Goal: Task Accomplishment & Management: Manage account settings

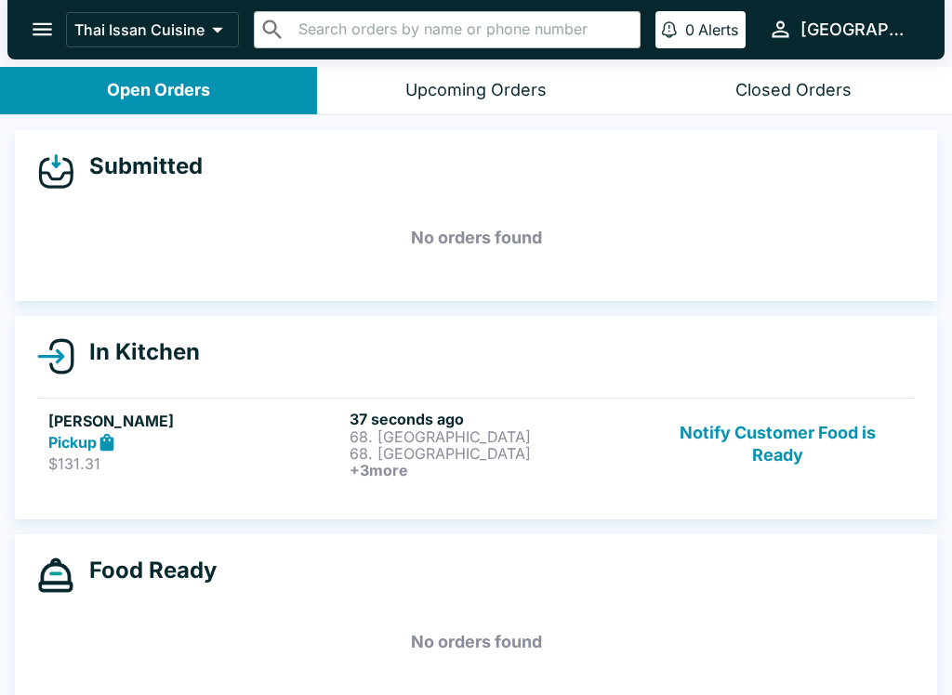
click at [492, 424] on h6 "37 seconds ago" at bounding box center [497, 419] width 294 height 19
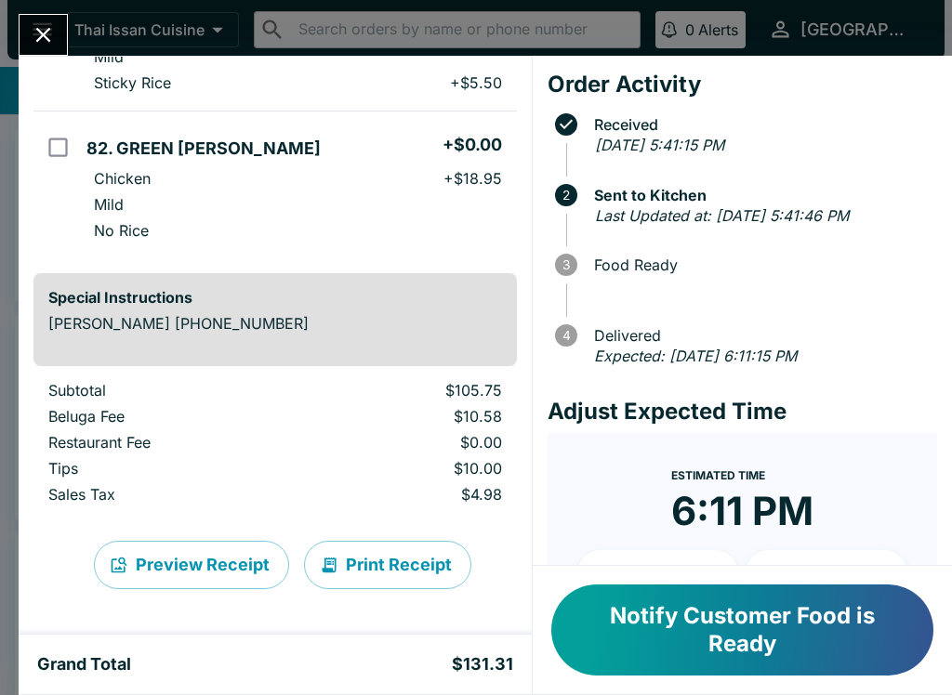
scroll to position [712, 0]
click at [407, 558] on button "Print Receipt" at bounding box center [387, 565] width 167 height 48
click at [36, 26] on icon "Close" at bounding box center [43, 34] width 25 height 25
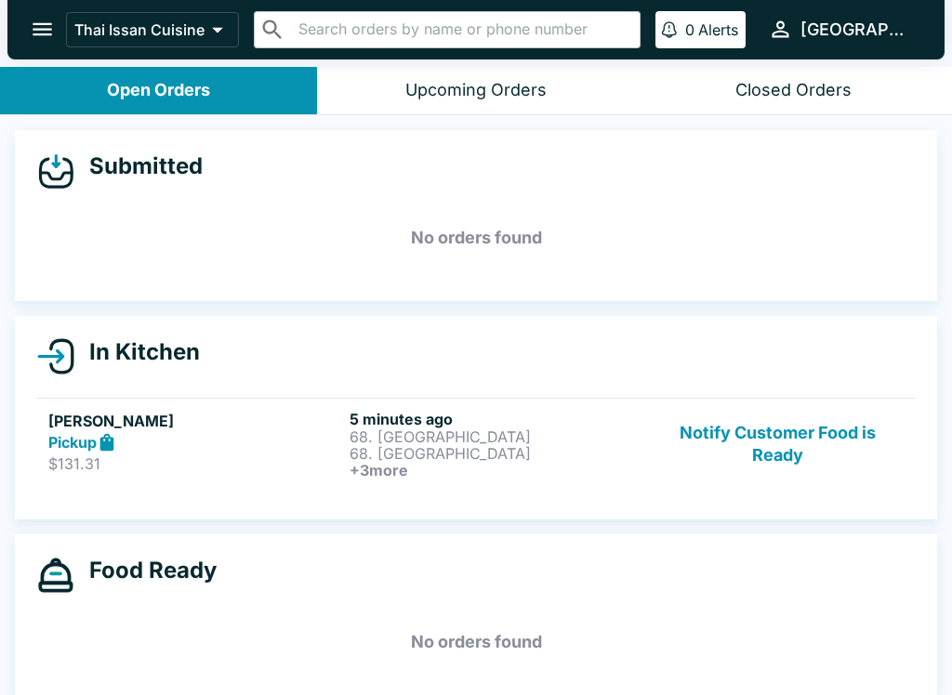
click at [798, 447] on button "Notify Customer Food is Ready" at bounding box center [778, 444] width 252 height 69
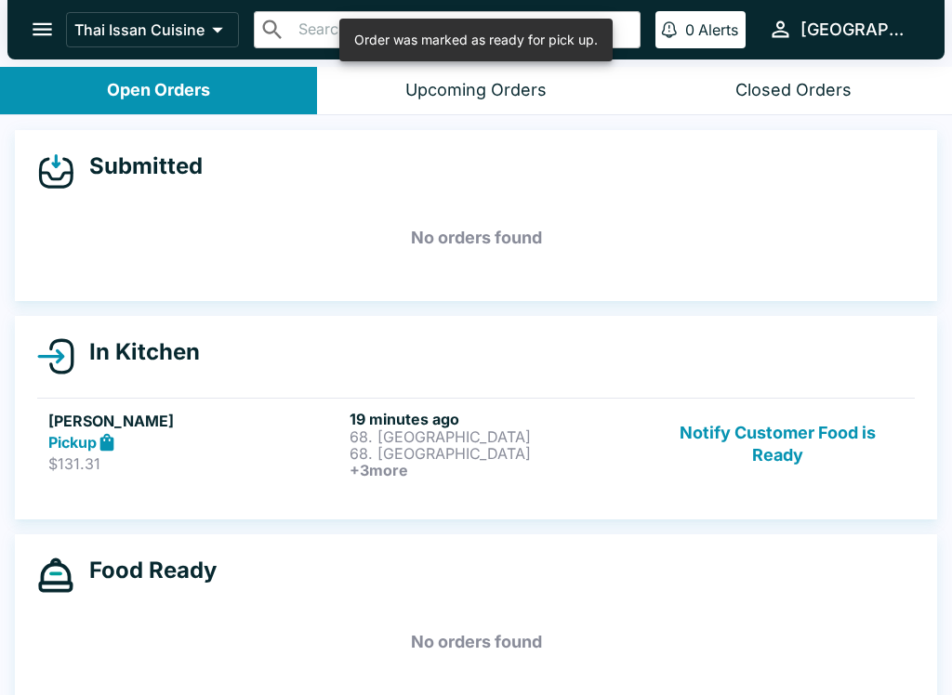
click at [785, 434] on button "Notify Customer Food is Ready" at bounding box center [778, 444] width 252 height 69
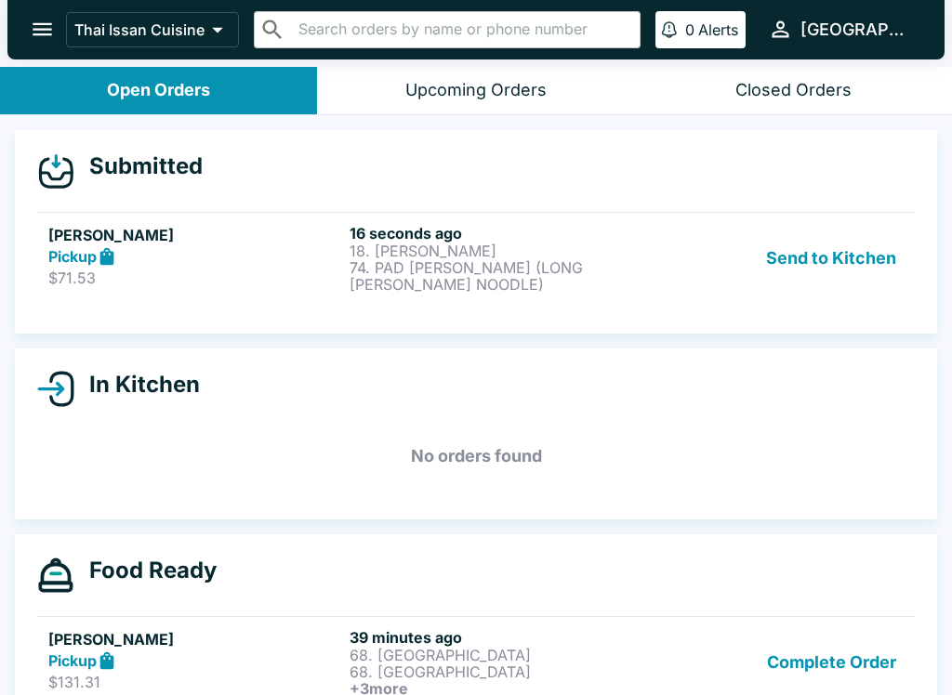
click at [837, 256] on button "Send to Kitchen" at bounding box center [831, 258] width 145 height 69
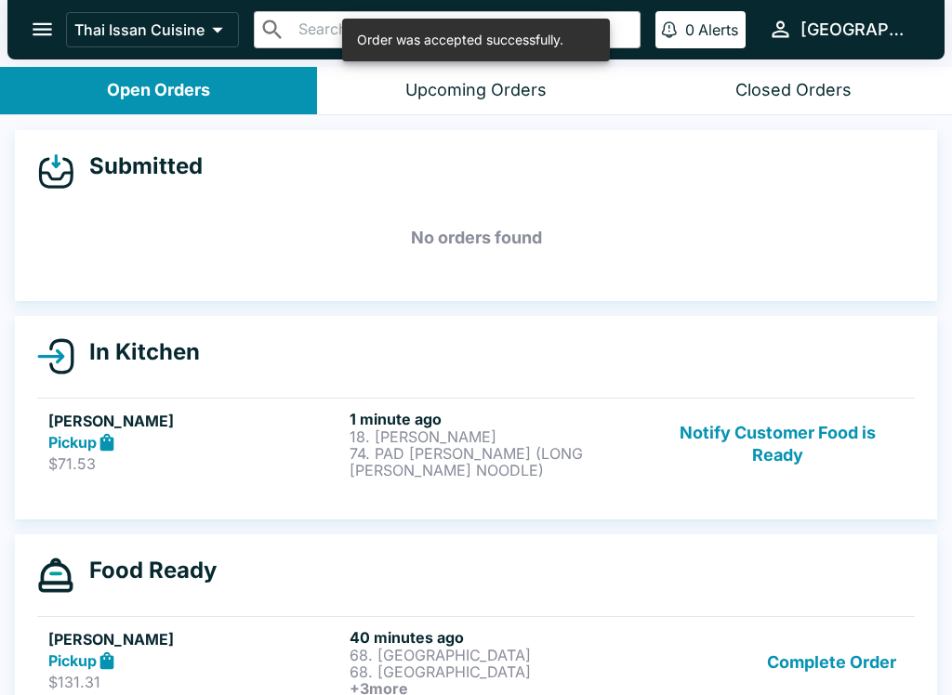
click at [210, 445] on div "Pickup" at bounding box center [195, 442] width 294 height 21
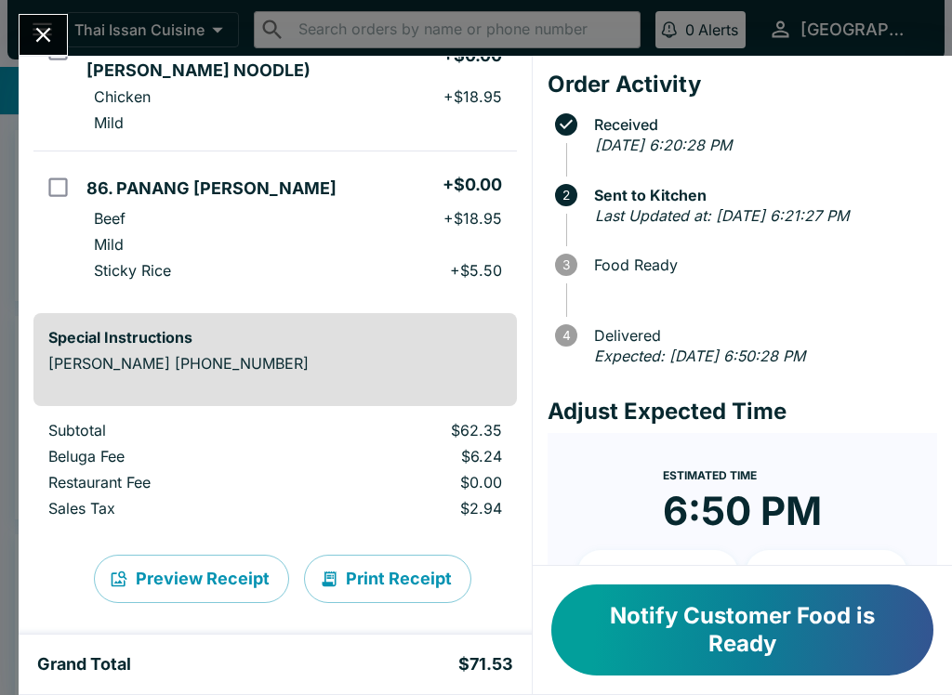
scroll to position [323, 0]
click at [379, 569] on button "Print Receipt" at bounding box center [387, 580] width 167 height 48
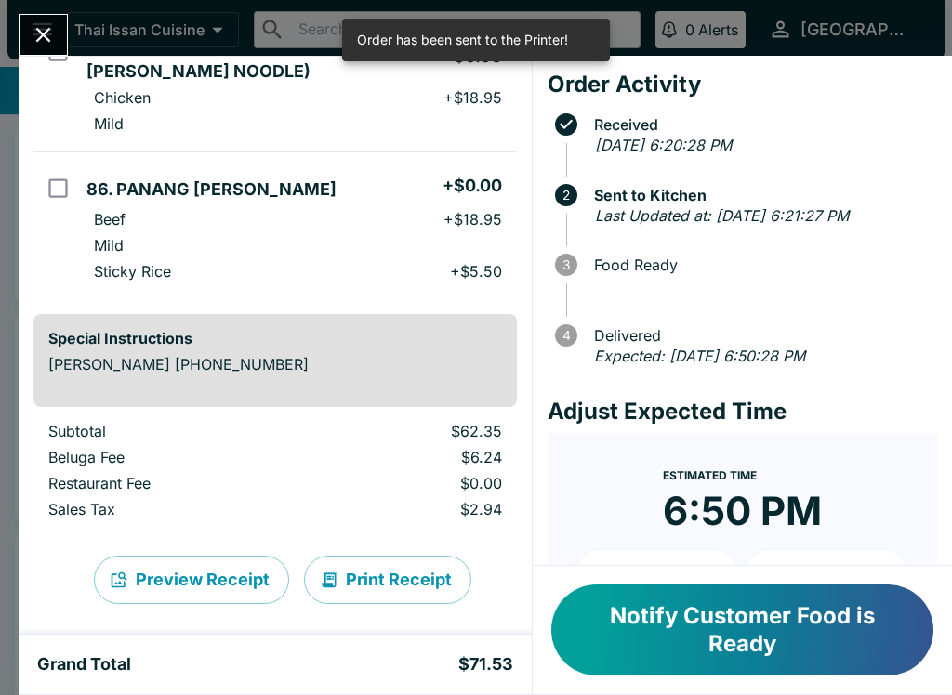
click at [41, 28] on icon "Close" at bounding box center [43, 34] width 25 height 25
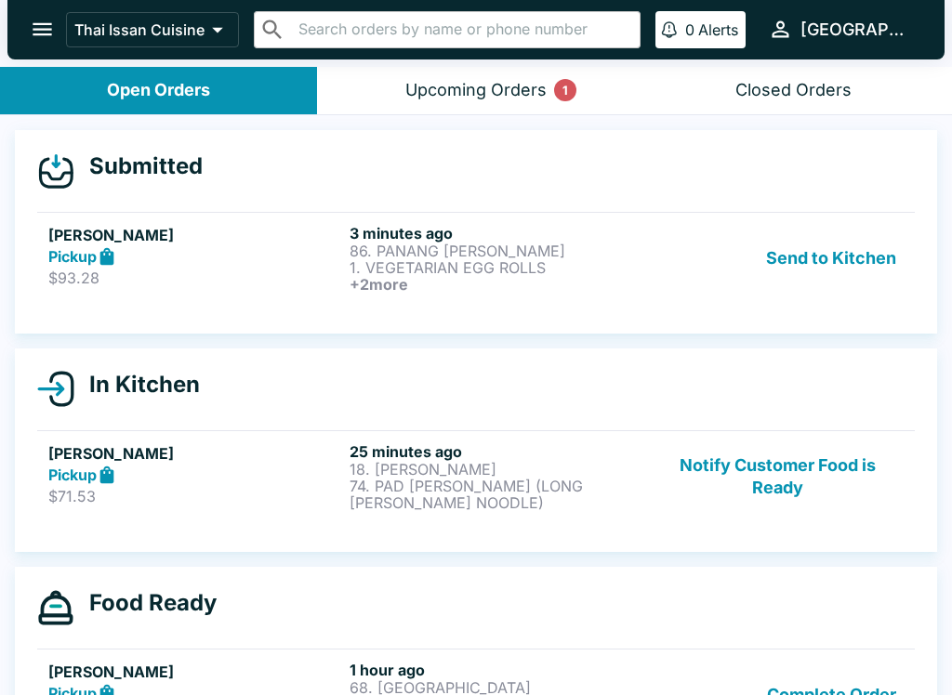
click at [860, 245] on button "Send to Kitchen" at bounding box center [831, 258] width 145 height 69
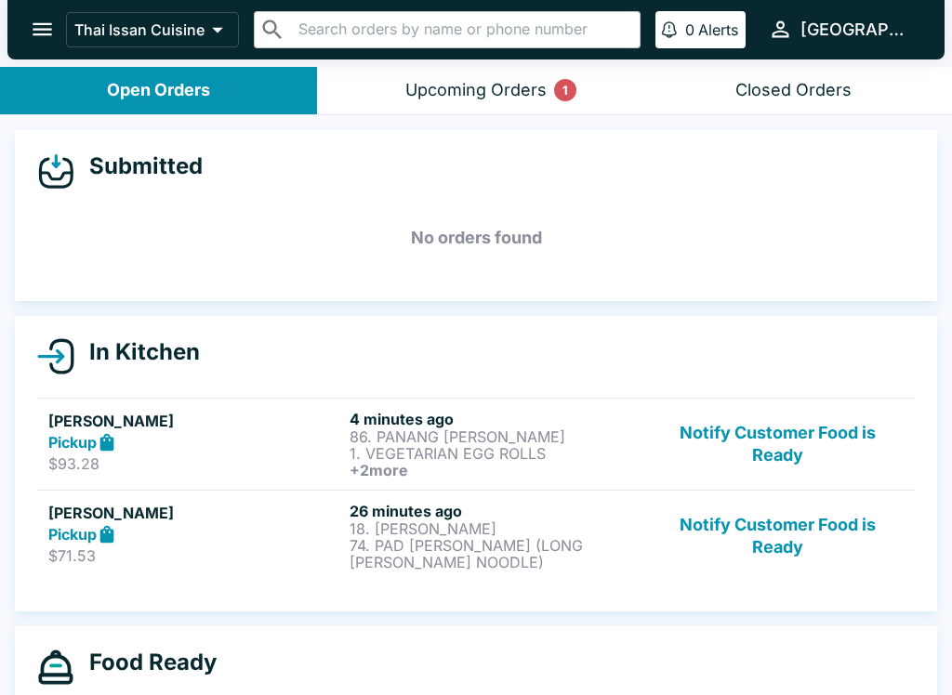
click at [777, 529] on button "Notify Customer Food is Ready" at bounding box center [778, 536] width 252 height 69
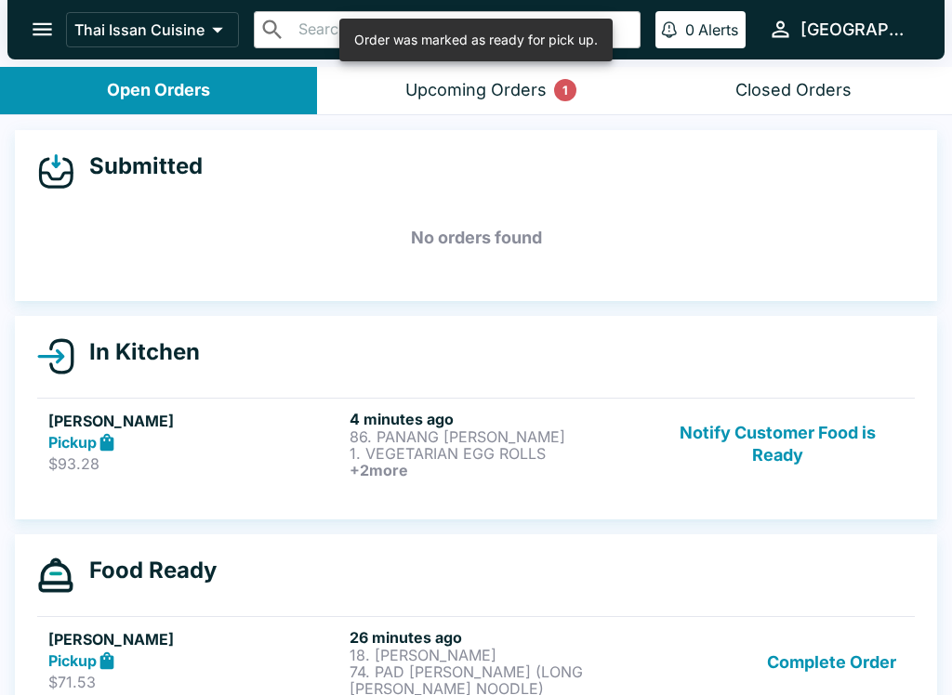
click at [281, 447] on div "Pickup" at bounding box center [195, 442] width 294 height 21
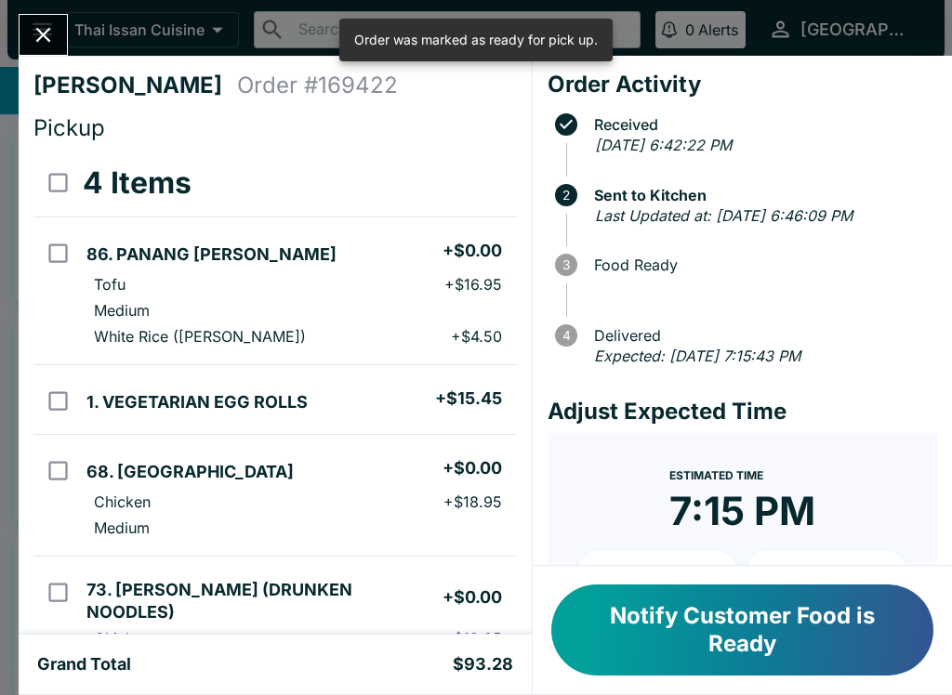
click at [852, 666] on button "Notify Customer Food is Ready" at bounding box center [742, 630] width 382 height 91
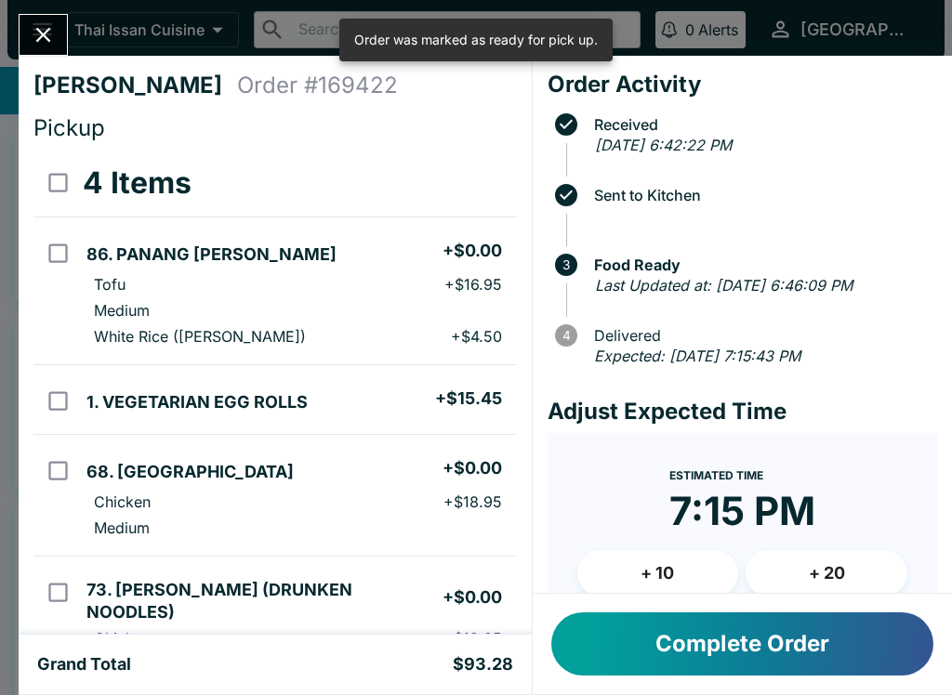
click at [67, 33] on button "Close" at bounding box center [43, 35] width 47 height 40
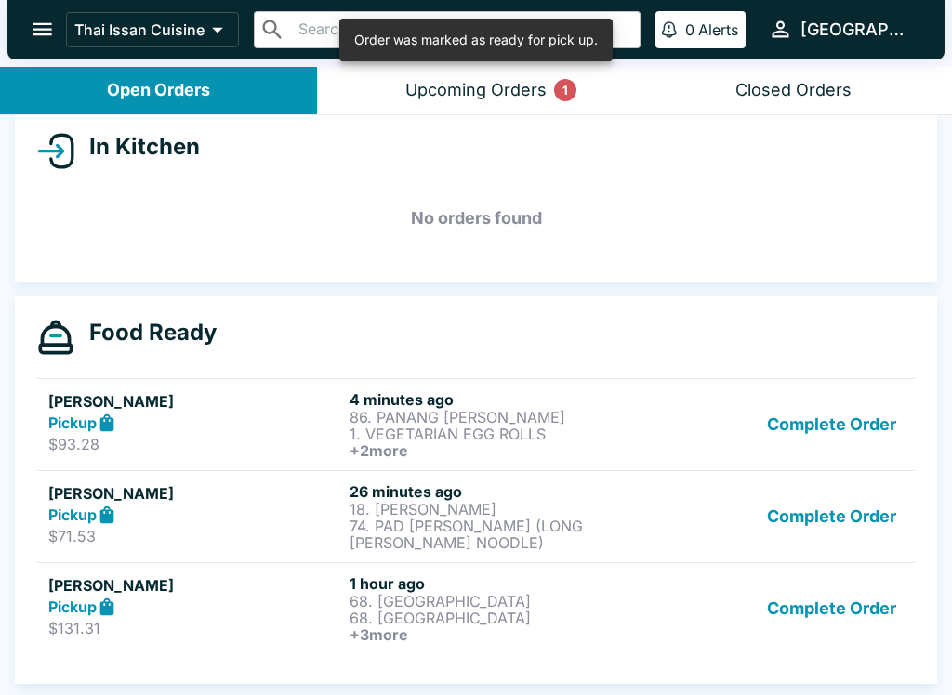
scroll to position [205, 0]
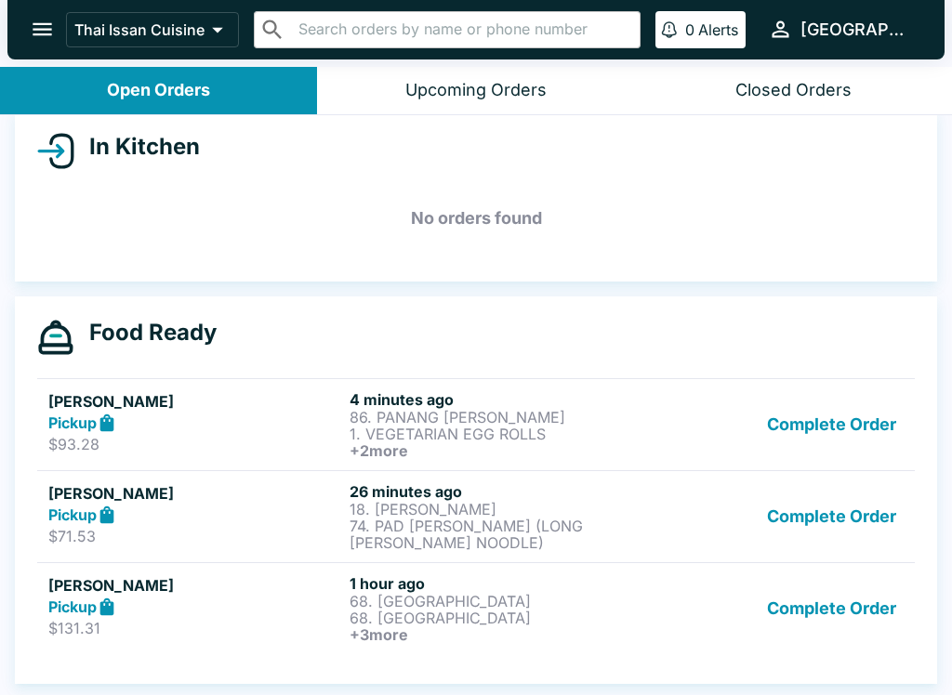
click at [250, 395] on h5 "[PERSON_NAME]" at bounding box center [195, 401] width 294 height 22
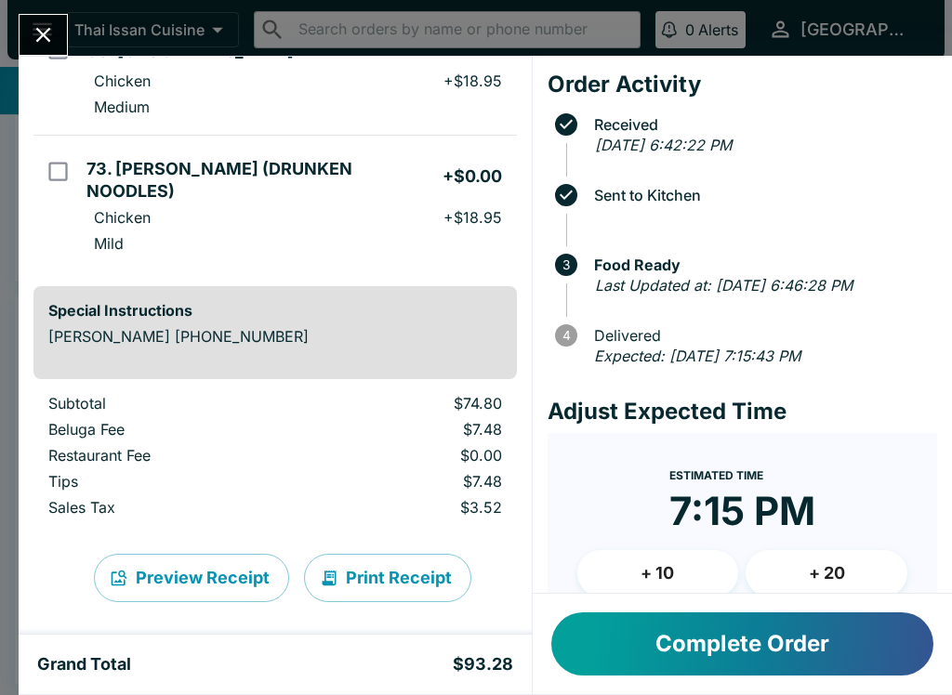
scroll to position [419, 0]
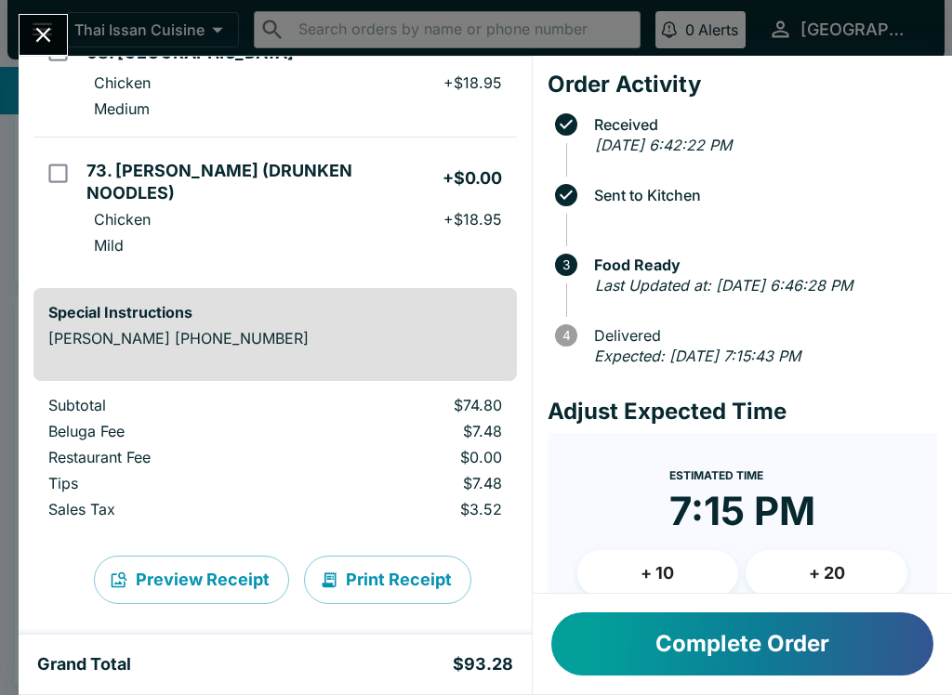
click at [394, 560] on button "Print Receipt" at bounding box center [387, 580] width 167 height 48
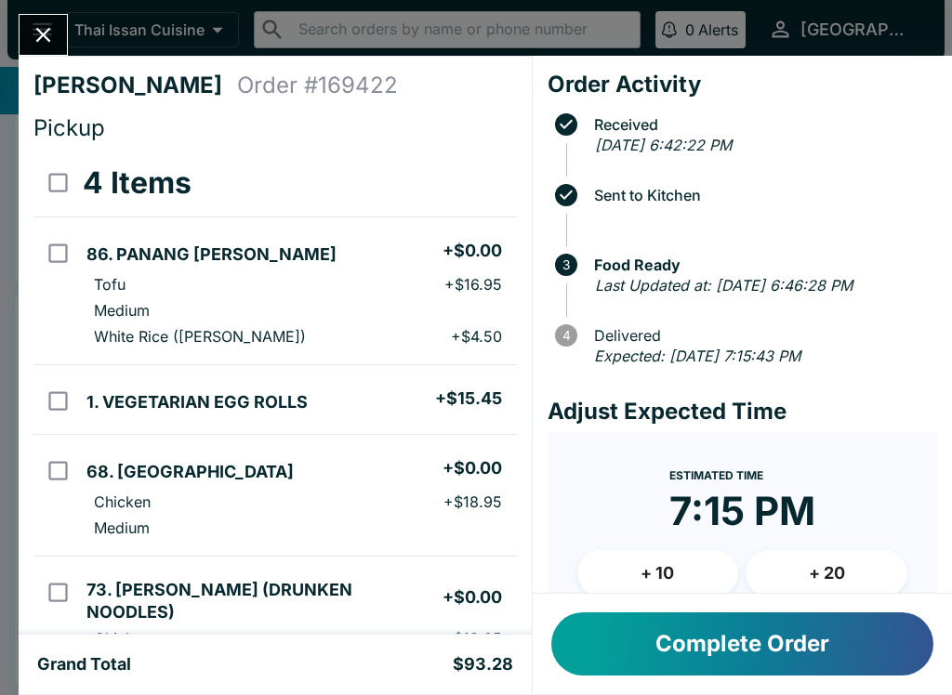
click at [33, 38] on icon "Close" at bounding box center [43, 34] width 25 height 25
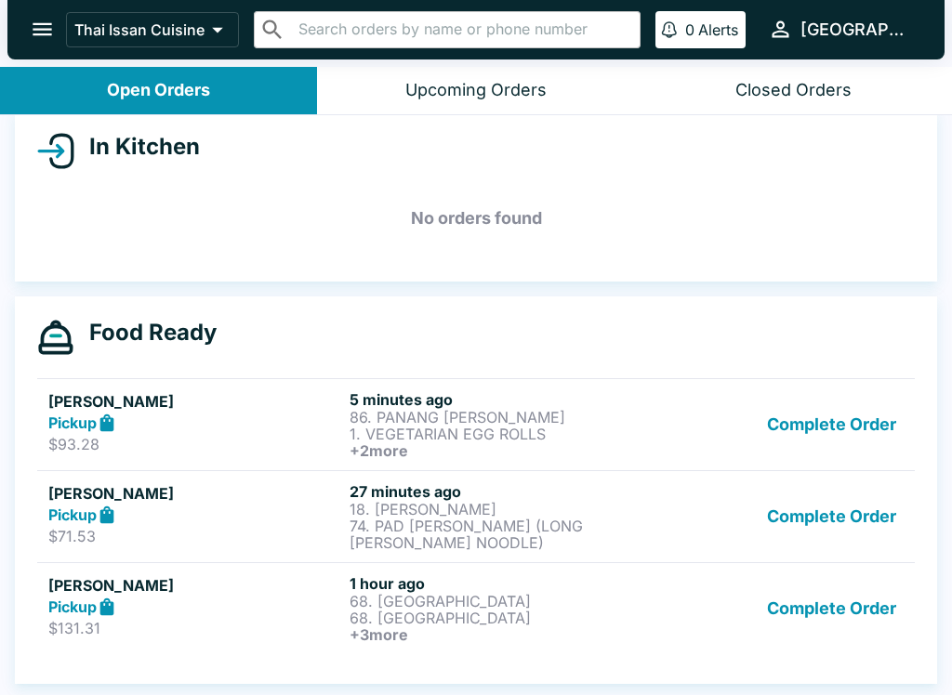
click at [832, 604] on button "Complete Order" at bounding box center [831, 608] width 144 height 69
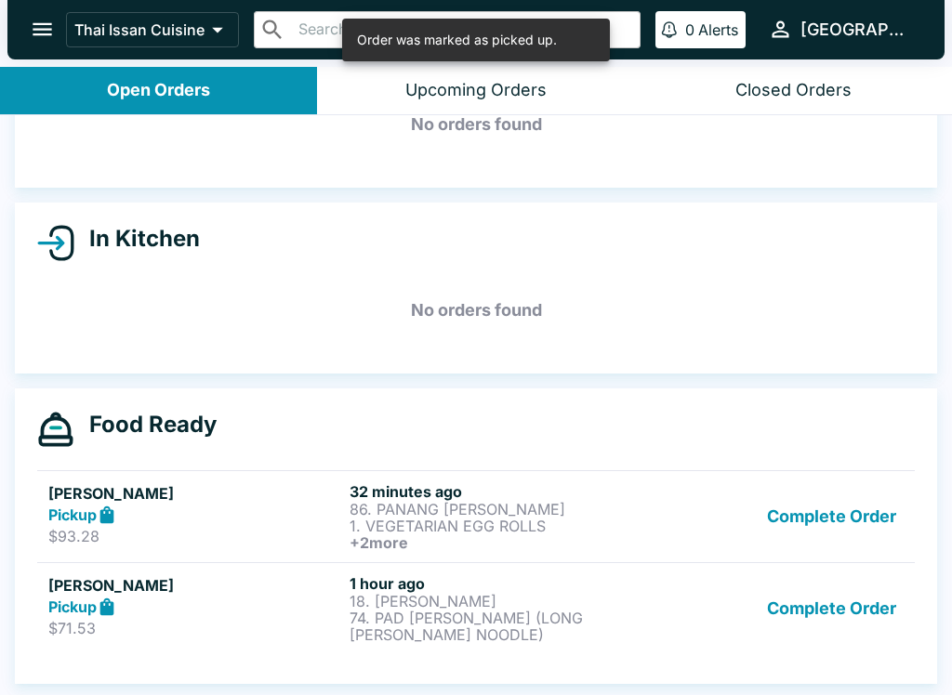
click at [835, 624] on button "Complete Order" at bounding box center [831, 608] width 144 height 69
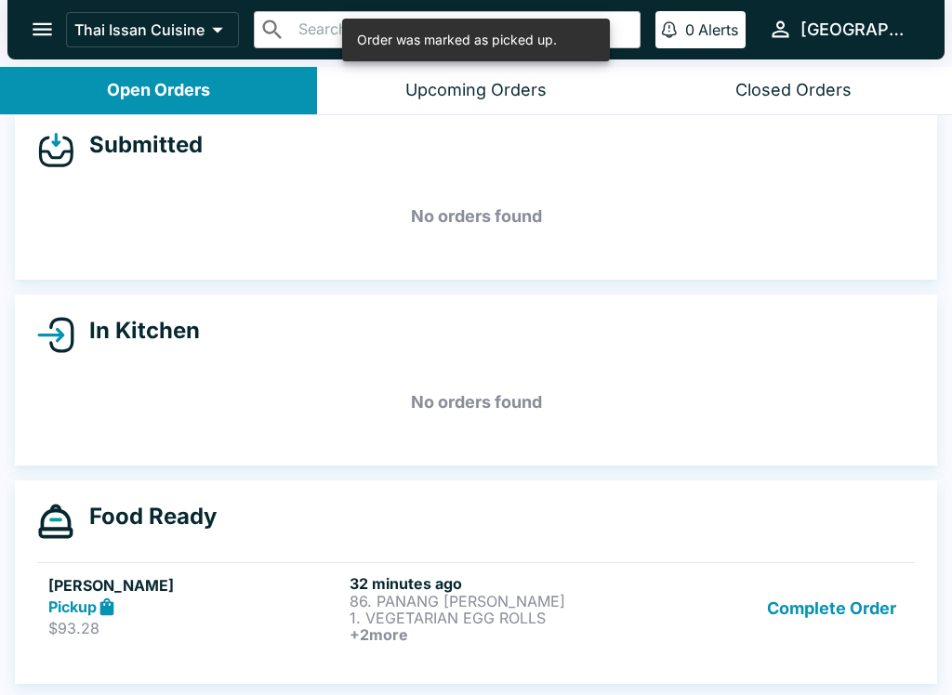
scroll to position [21, 0]
click at [851, 592] on button "Complete Order" at bounding box center [831, 608] width 144 height 69
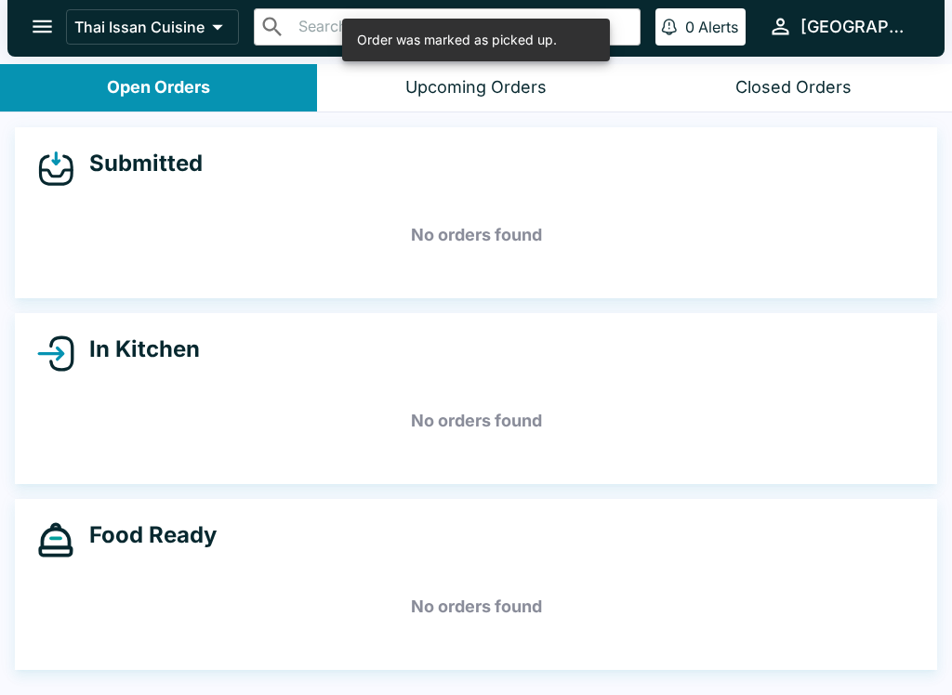
scroll to position [0, 0]
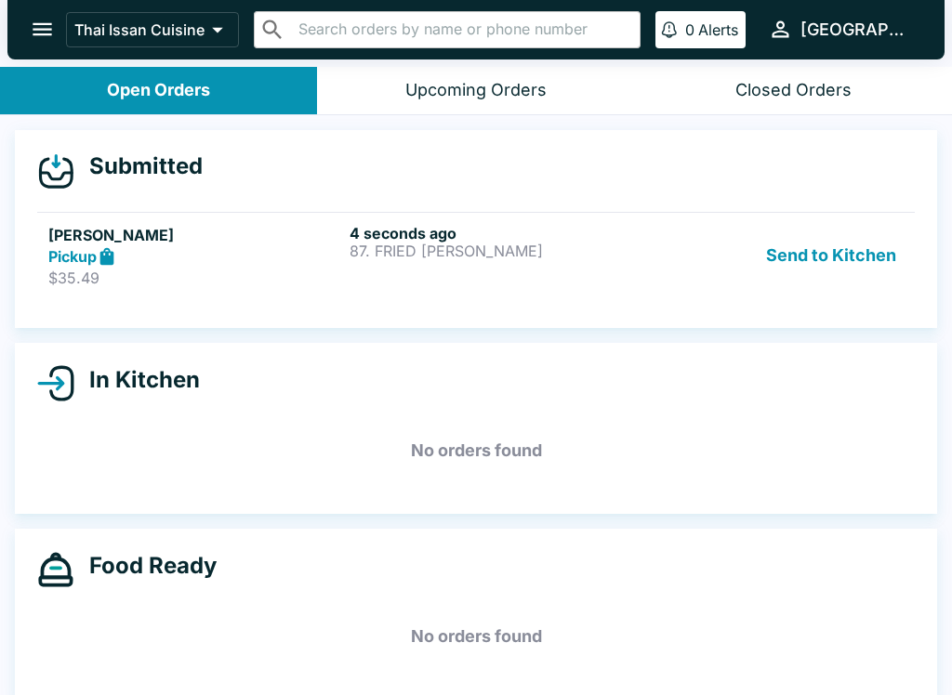
click at [844, 261] on button "Send to Kitchen" at bounding box center [831, 256] width 145 height 64
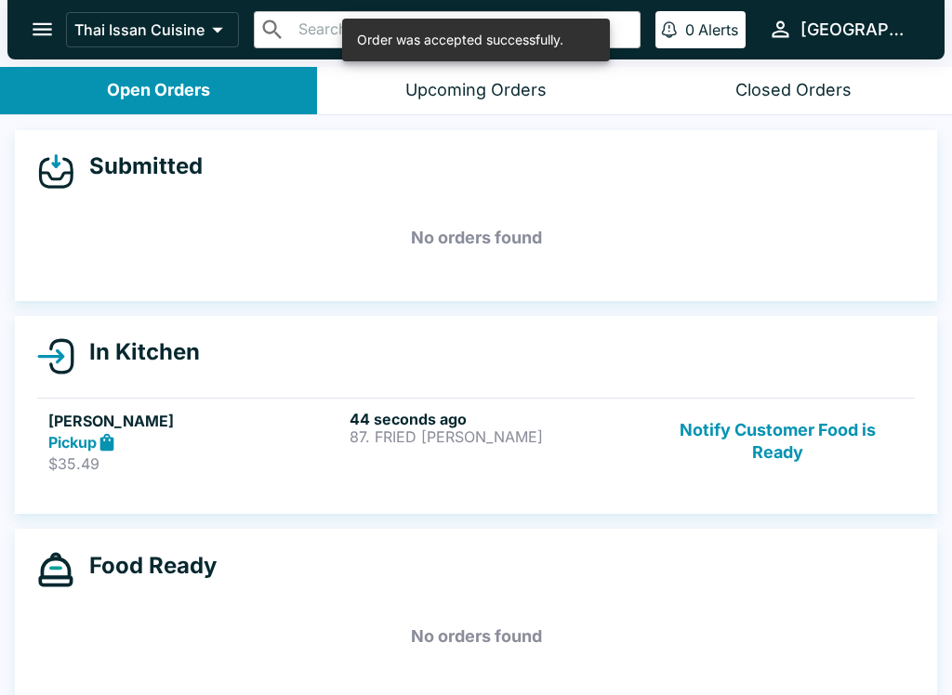
click at [229, 453] on div "[PERSON_NAME] Pickup $35.49" at bounding box center [195, 442] width 294 height 64
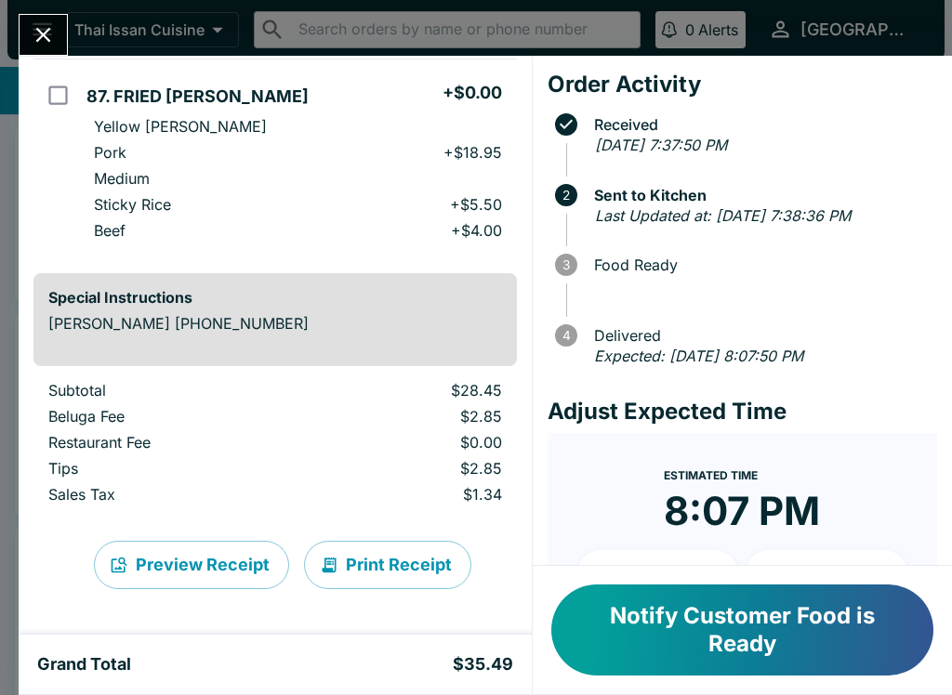
click at [395, 557] on button "Print Receipt" at bounding box center [387, 565] width 167 height 48
click at [46, 25] on icon "Close" at bounding box center [43, 34] width 25 height 25
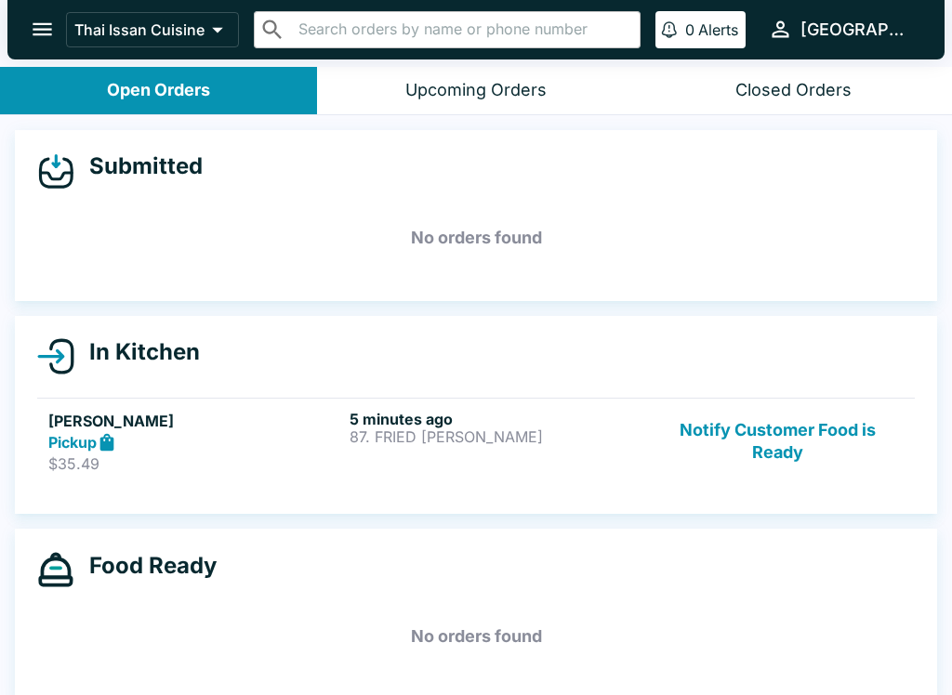
click at [768, 451] on button "Notify Customer Food is Ready" at bounding box center [778, 442] width 252 height 64
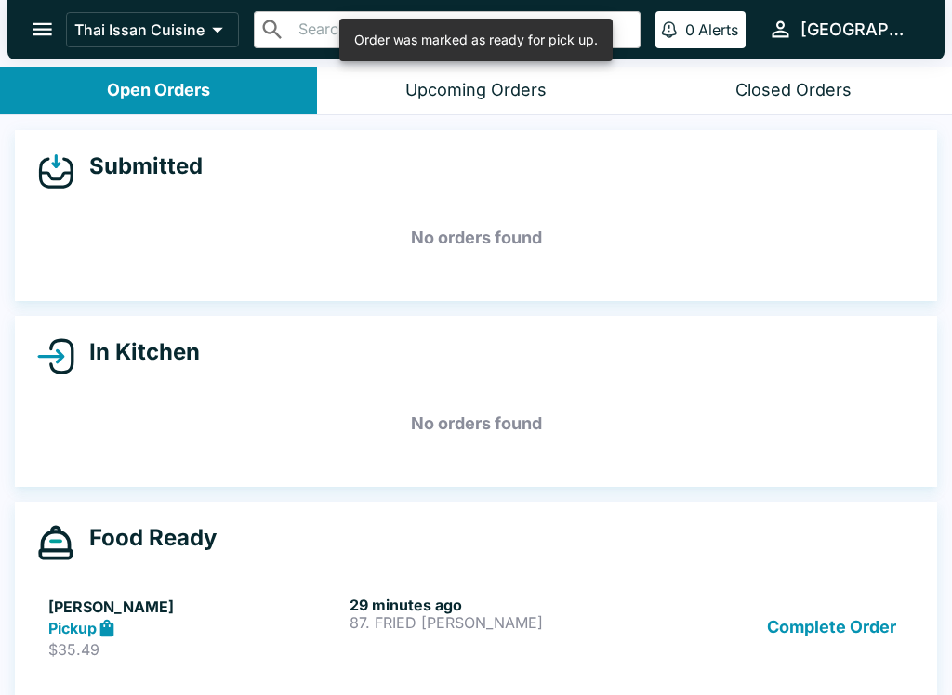
click at [817, 637] on button "Complete Order" at bounding box center [831, 628] width 144 height 64
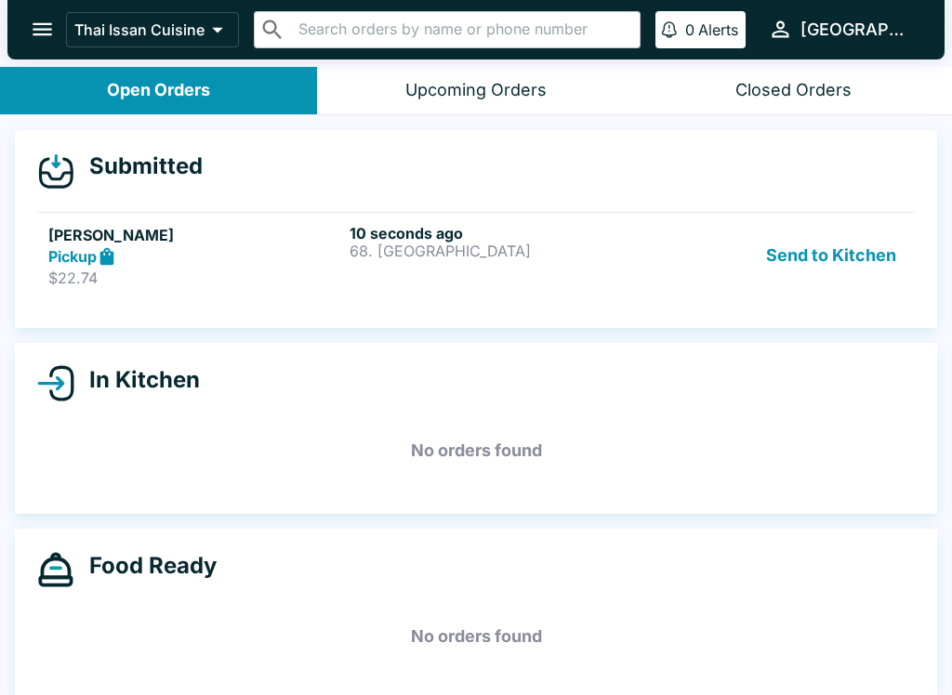
click at [838, 265] on button "Send to Kitchen" at bounding box center [831, 256] width 145 height 64
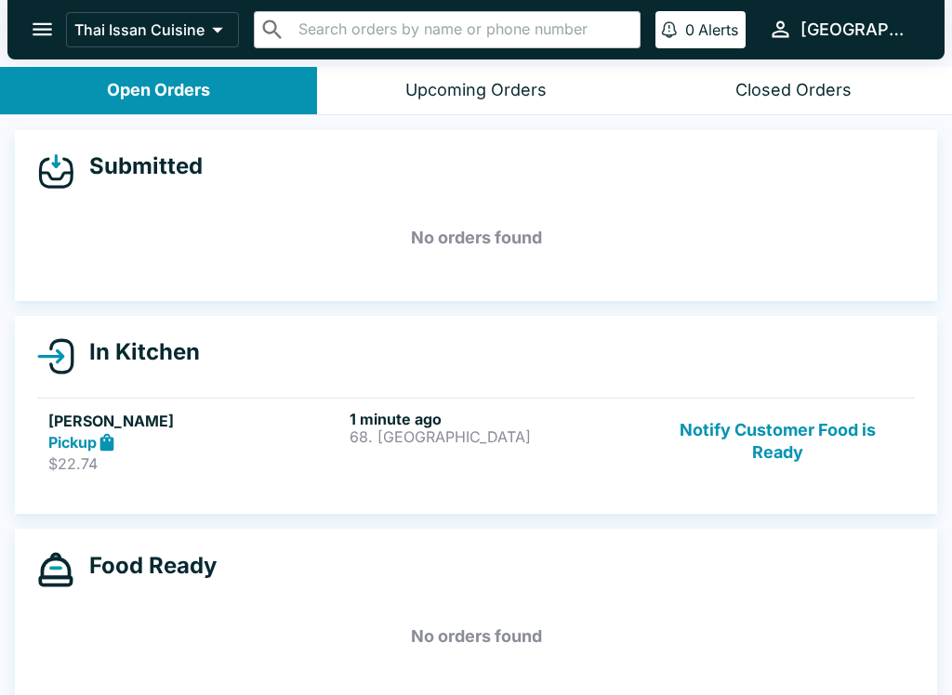
click at [214, 465] on p "$22.74" at bounding box center [195, 464] width 294 height 19
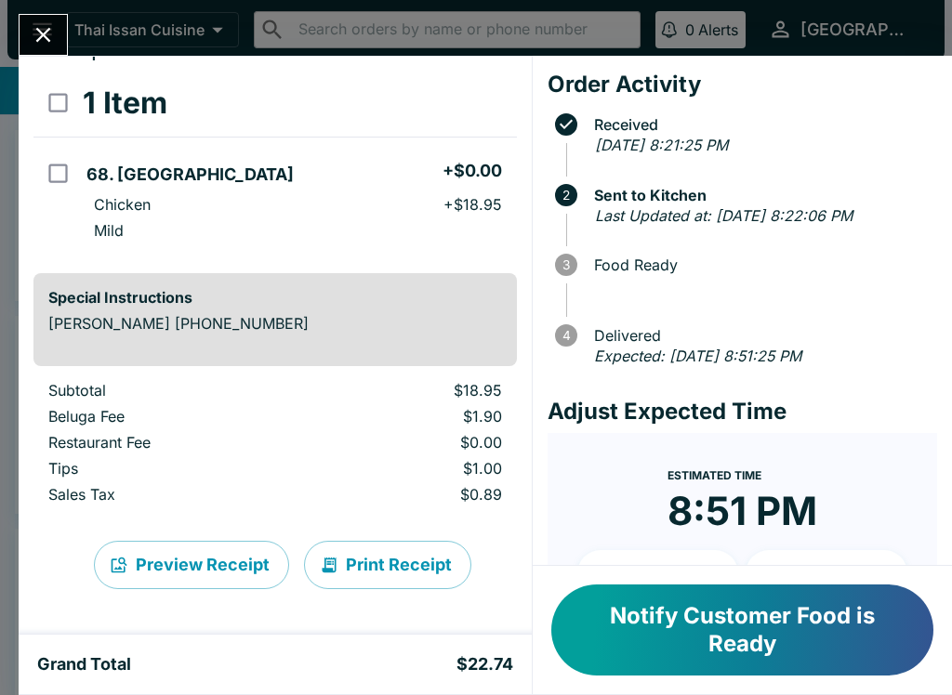
scroll to position [80, 0]
click at [402, 577] on button "Print Receipt" at bounding box center [387, 565] width 167 height 48
click at [44, 40] on icon "Close" at bounding box center [43, 34] width 25 height 25
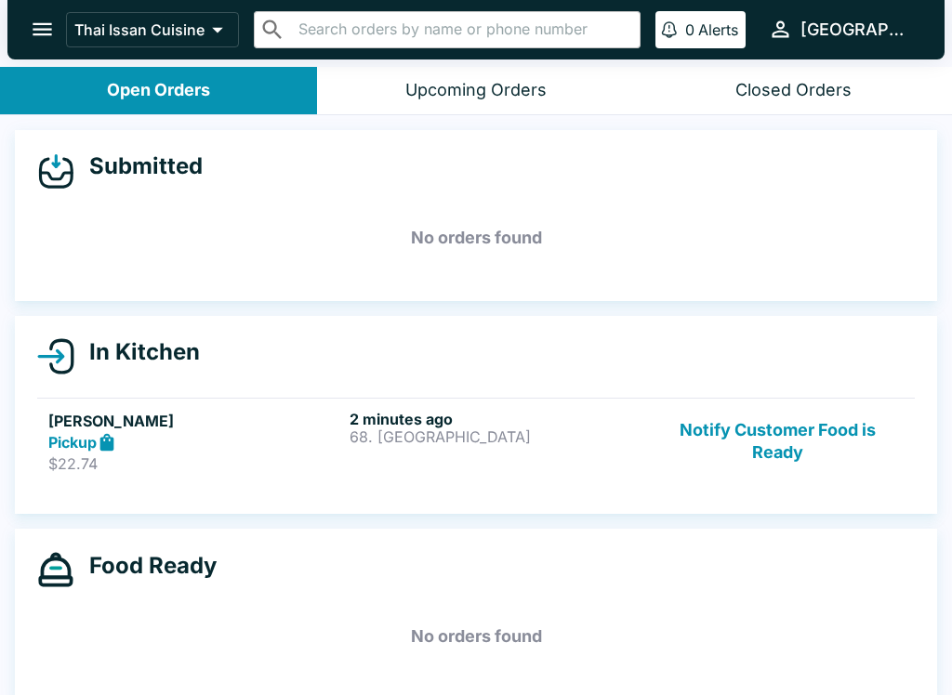
click at [265, 436] on div "Pickup" at bounding box center [195, 442] width 294 height 21
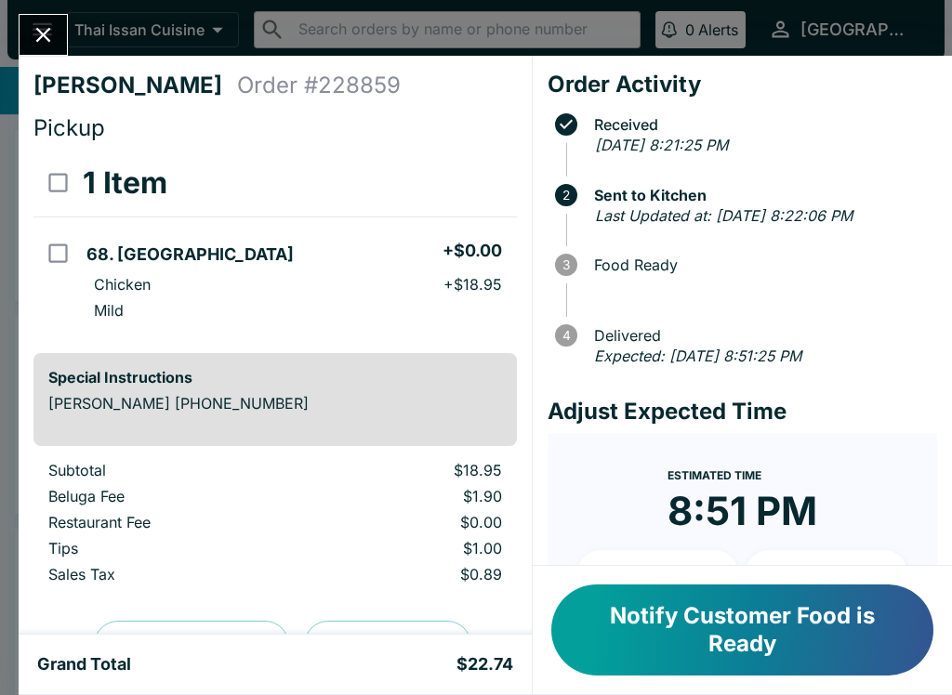
click at [49, 32] on icon "Close" at bounding box center [43, 34] width 25 height 25
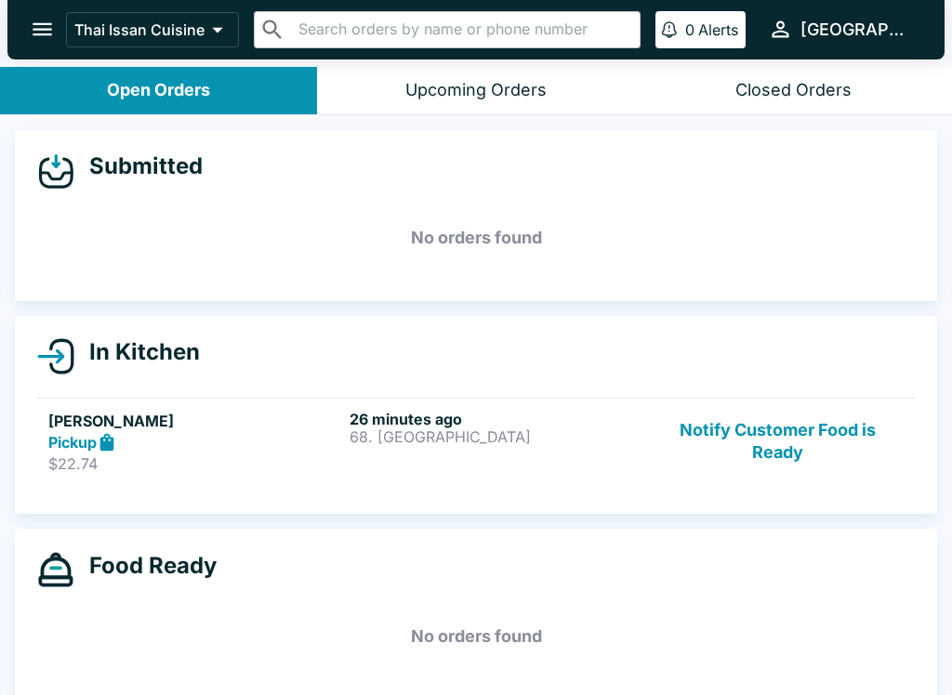
click at [785, 449] on button "Notify Customer Food is Ready" at bounding box center [778, 442] width 252 height 64
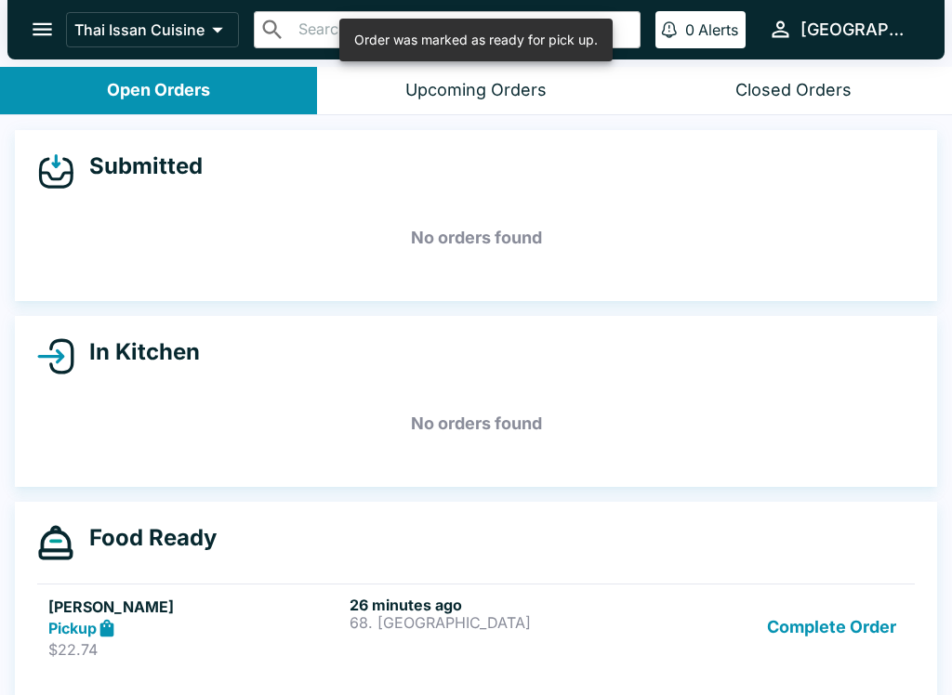
click at [840, 619] on button "Complete Order" at bounding box center [831, 628] width 144 height 64
